Goal: Transaction & Acquisition: Purchase product/service

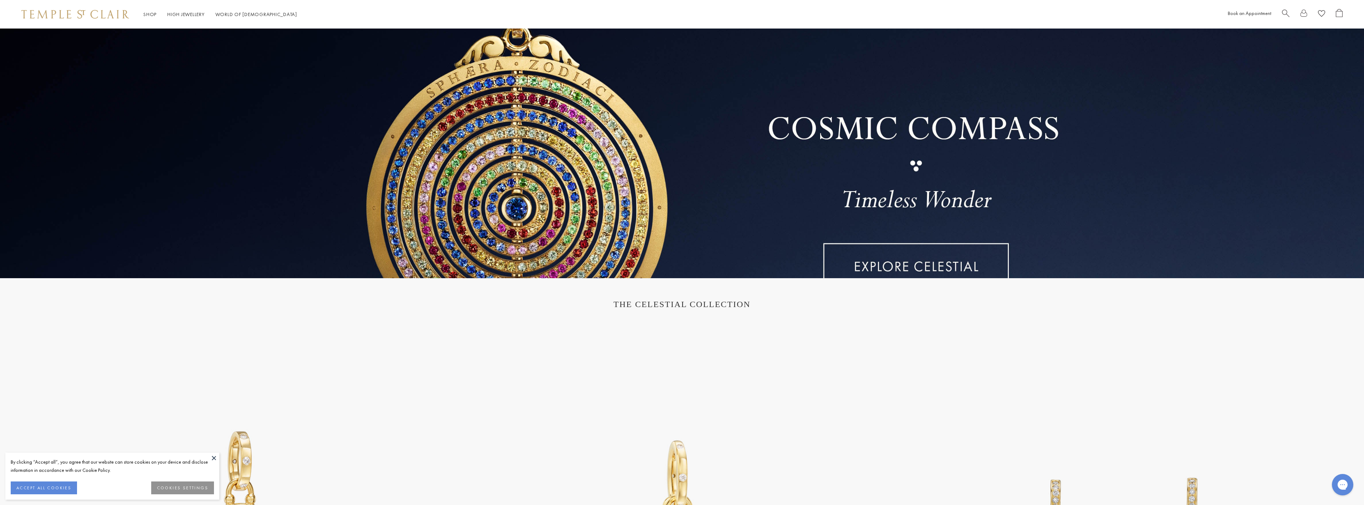
click at [849, 261] on link at bounding box center [682, 154] width 1364 height 250
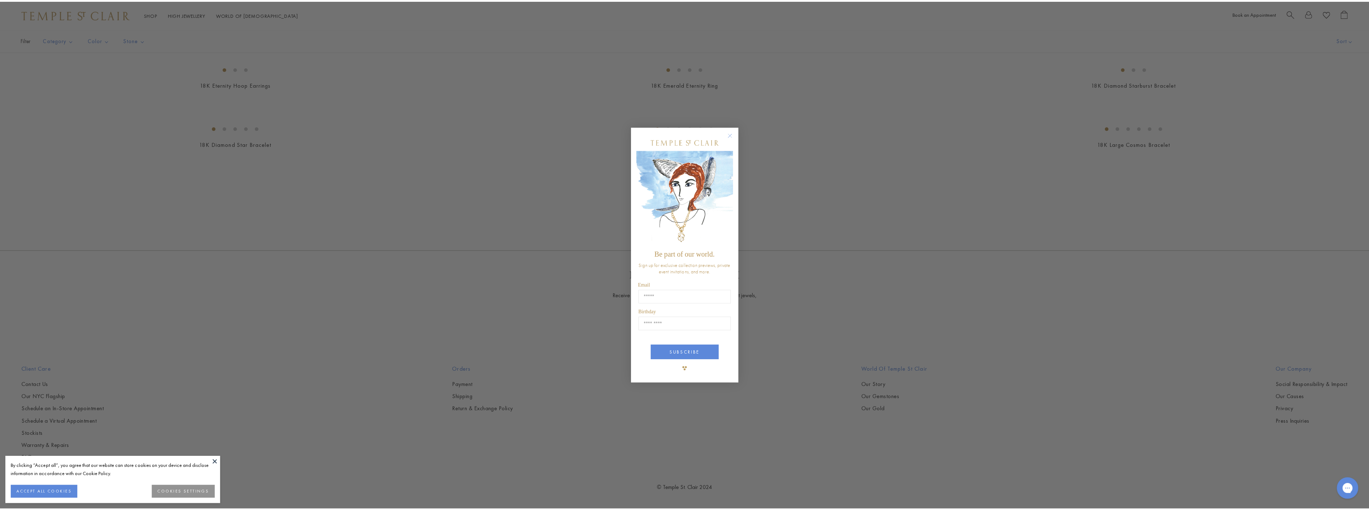
scroll to position [1287, 0]
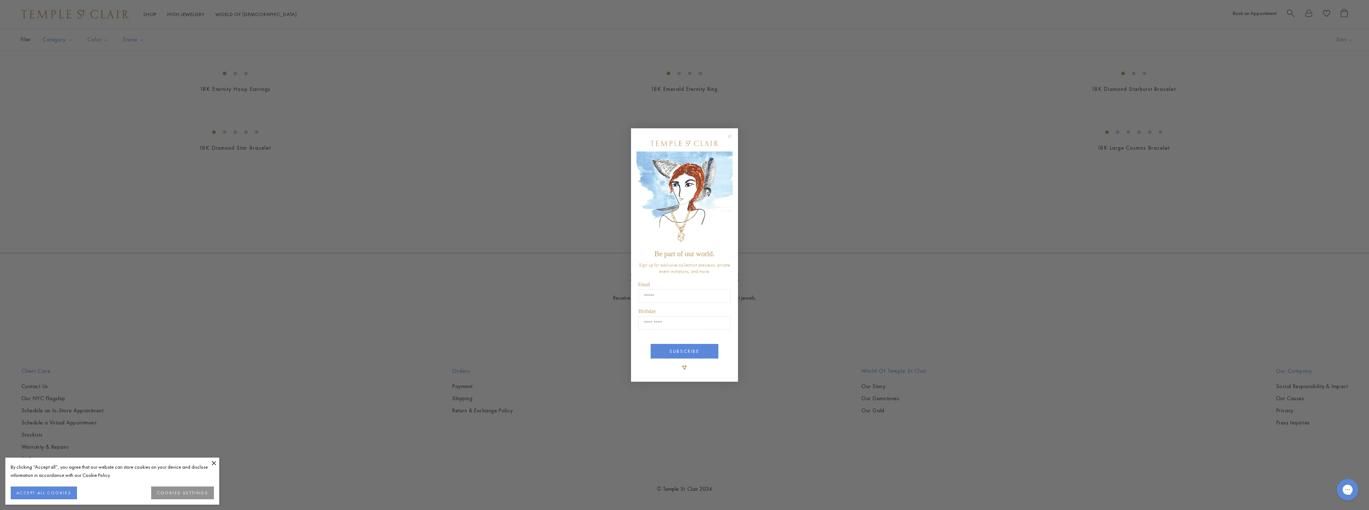
click at [729, 137] on circle "Close dialog" at bounding box center [730, 136] width 9 height 9
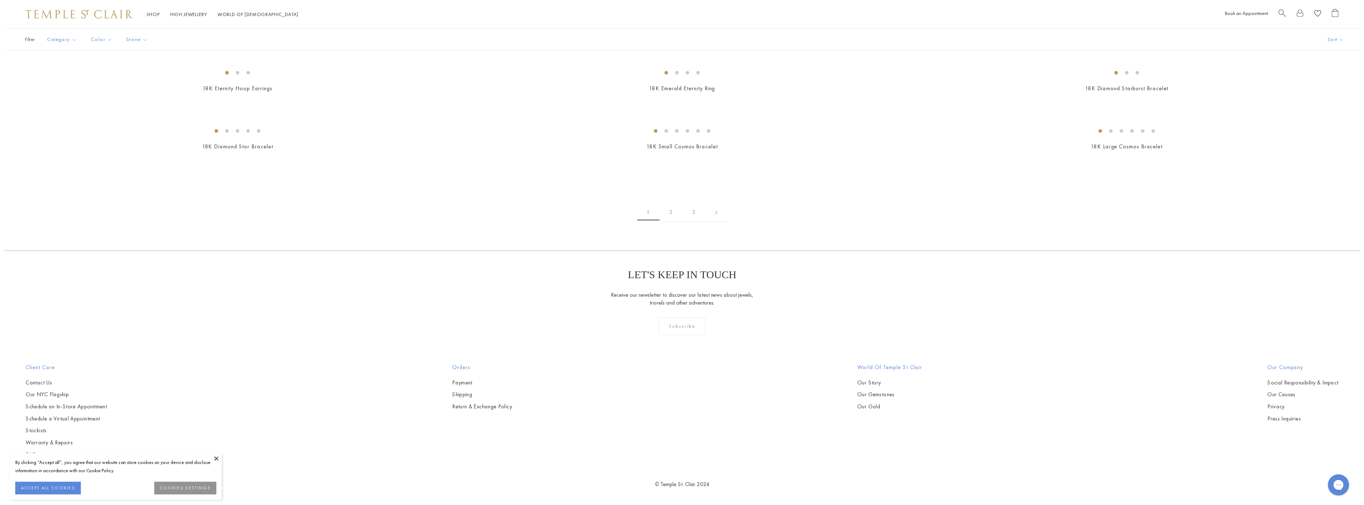
scroll to position [1283, 0]
click at [57, 486] on button "ACCEPT ALL COOKIES" at bounding box center [44, 487] width 66 height 13
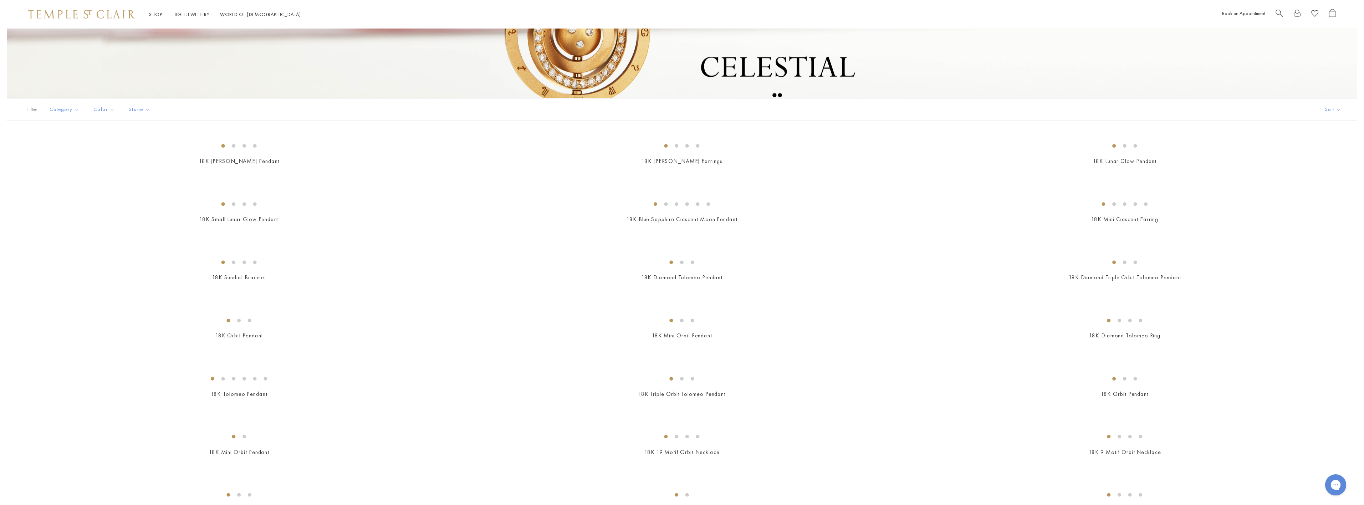
scroll to position [0, 0]
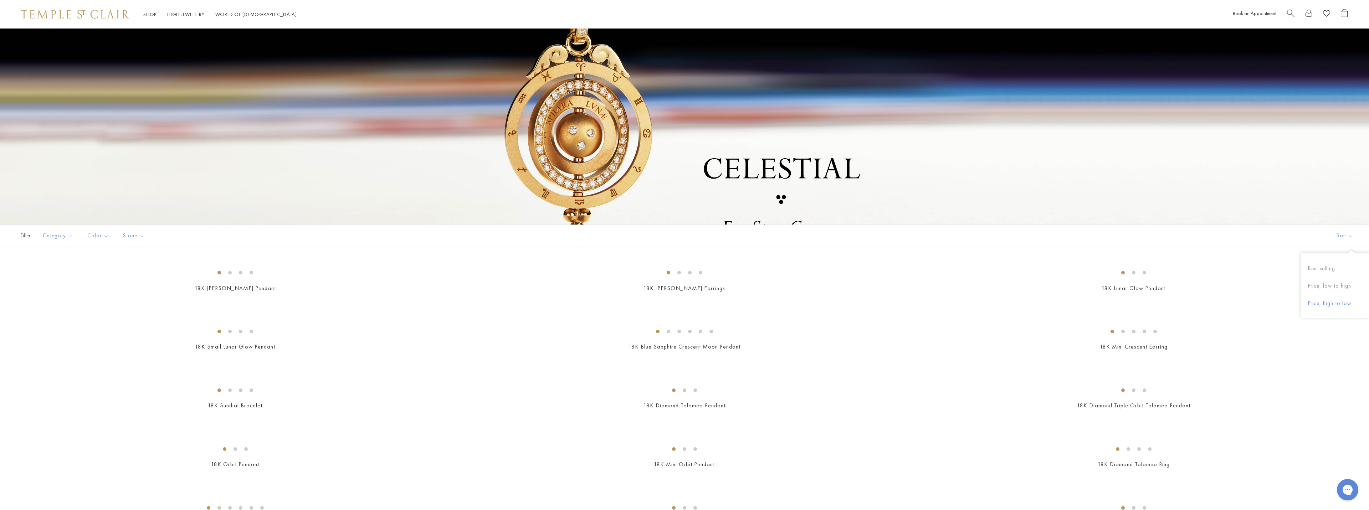
click at [1324, 304] on button "Price, high to low" at bounding box center [1335, 303] width 68 height 17
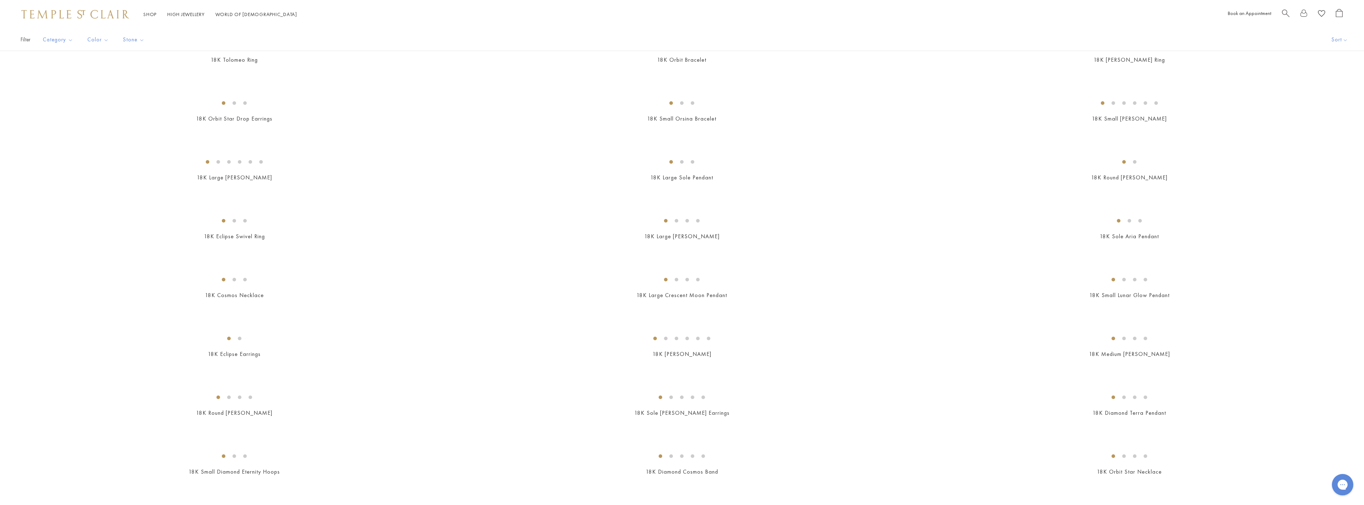
scroll to position [713, 0]
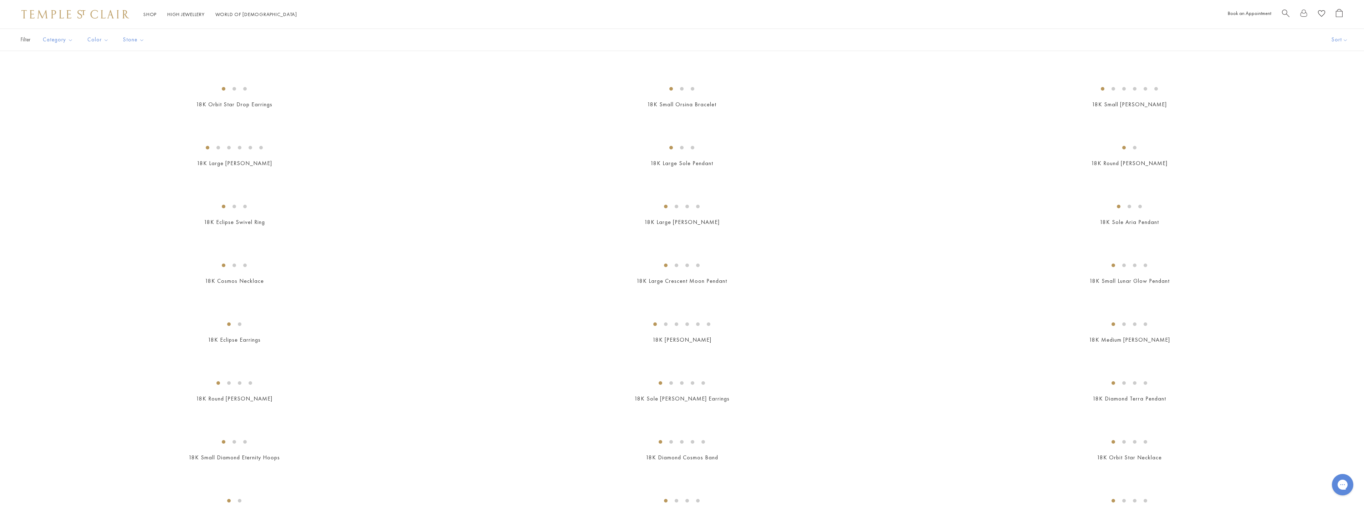
click at [0, 0] on img at bounding box center [0, 0] width 0 height 0
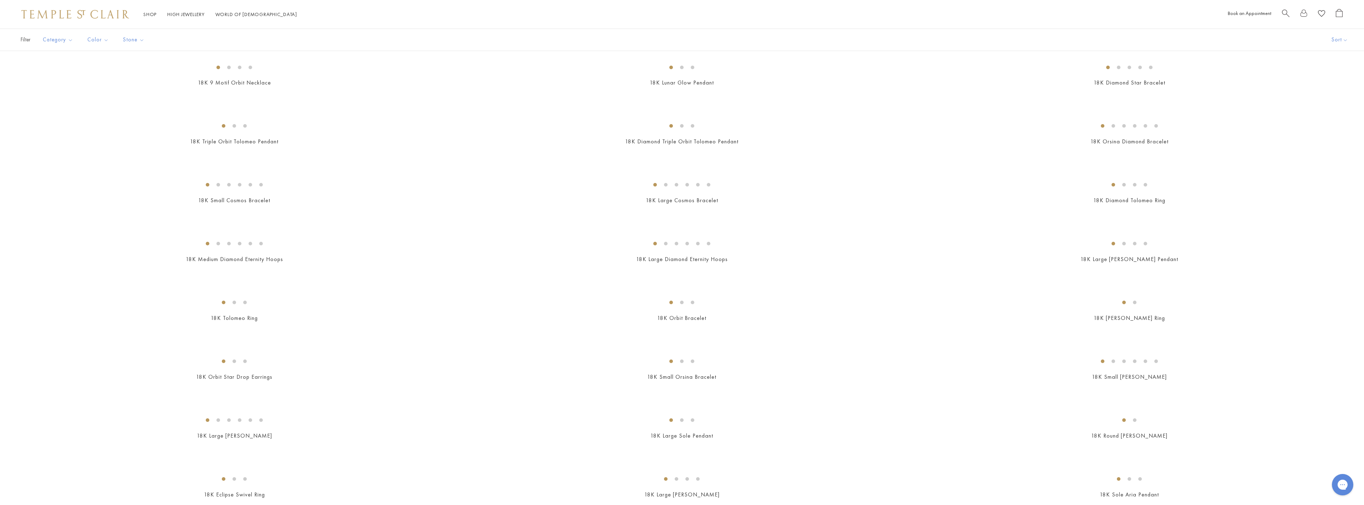
scroll to position [428, 0]
click at [0, 0] on img at bounding box center [0, 0] width 0 height 0
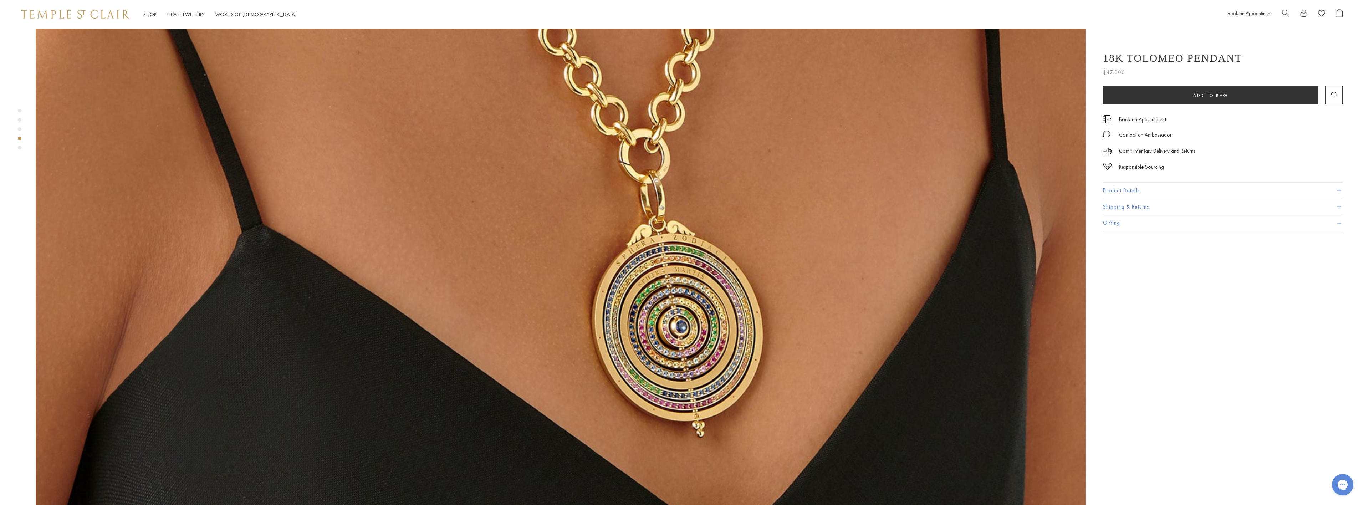
scroll to position [3565, 0]
